Goal: Task Accomplishment & Management: Manage account settings

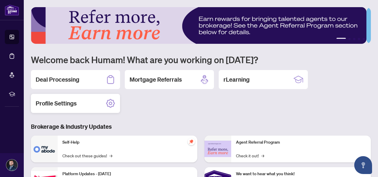
click at [65, 105] on h2 "Profile Settings" at bounding box center [56, 103] width 41 height 8
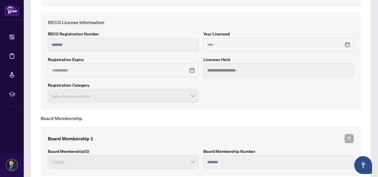
scroll to position [412, 0]
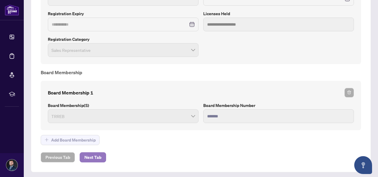
click at [96, 154] on span "Next Tab" at bounding box center [92, 157] width 17 height 10
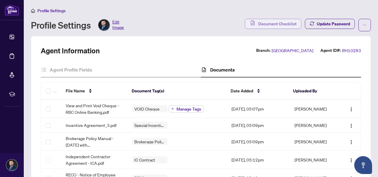
click at [270, 26] on span "Document Checklist" at bounding box center [277, 24] width 38 height 10
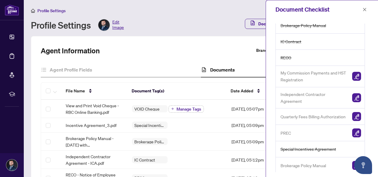
scroll to position [121, 0]
click at [352, 164] on img "button" at bounding box center [356, 164] width 9 height 9
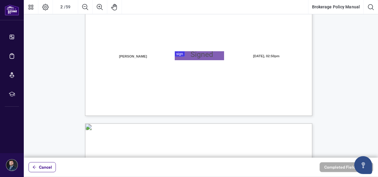
scroll to position [149, 0]
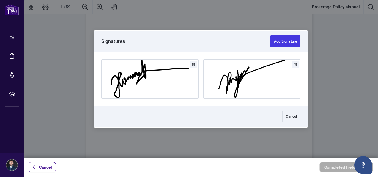
click at [190, 106] on div at bounding box center [201, 78] width 355 height 157
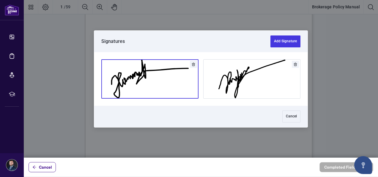
click at [157, 90] on button "Add Signature" at bounding box center [150, 78] width 97 height 39
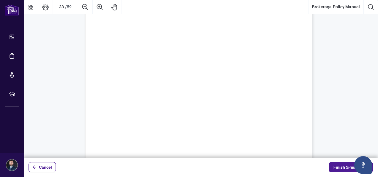
scroll to position [9846, 0]
